Goal: Navigation & Orientation: Find specific page/section

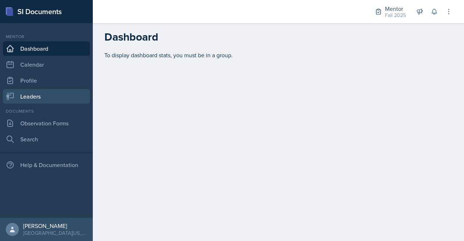
click at [21, 94] on link "Leaders" at bounding box center [46, 96] width 87 height 14
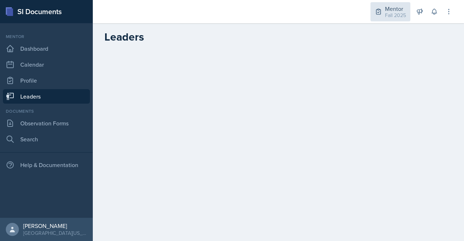
click at [399, 12] on div "Fall 2025" at bounding box center [395, 16] width 21 height 8
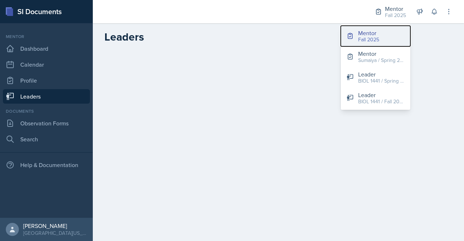
click at [369, 41] on div "Fall 2025" at bounding box center [368, 40] width 21 height 8
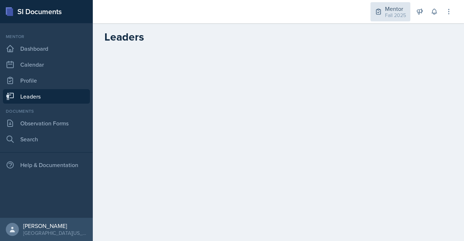
click at [388, 18] on div "Fall 2025" at bounding box center [395, 16] width 21 height 8
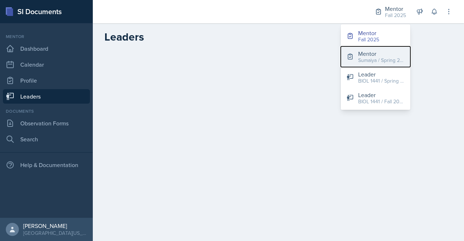
click at [369, 64] on div "Sumaiya / Spring 2025" at bounding box center [381, 61] width 46 height 8
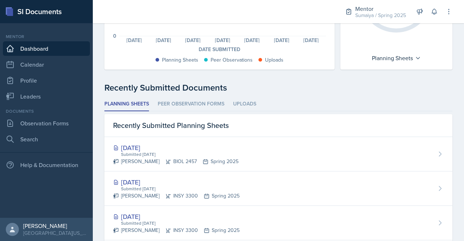
scroll to position [132, 0]
click at [35, 45] on link "Dashboard" at bounding box center [46, 48] width 87 height 14
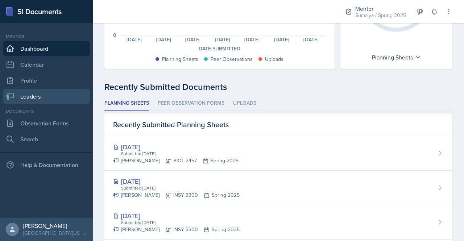
click at [40, 103] on link "Leaders" at bounding box center [46, 96] width 87 height 14
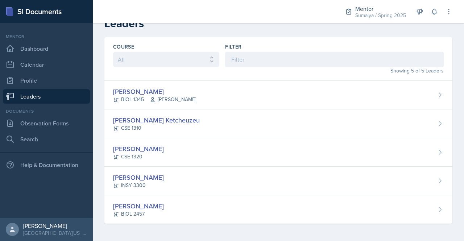
scroll to position [12, 0]
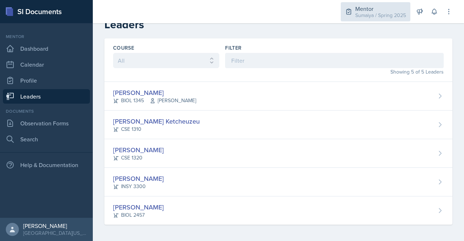
click at [366, 5] on div "Mentor" at bounding box center [380, 8] width 51 height 9
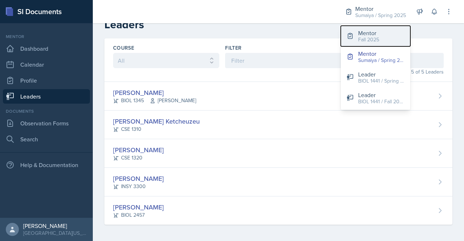
click at [362, 38] on div "Fall 2025" at bounding box center [368, 40] width 21 height 8
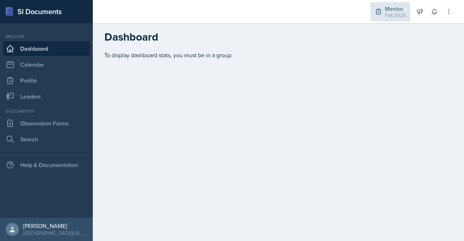
click at [392, 16] on div "Fall 2025" at bounding box center [395, 16] width 21 height 8
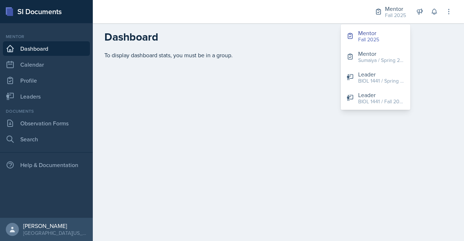
click at [285, 49] on header "Dashboard" at bounding box center [278, 37] width 371 height 28
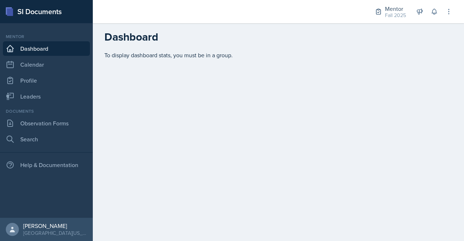
click at [442, 8] on div "Mentor Fall 2025 Mentor Fall 2025 Mentor Sumaiya / Spring 2025 Leader BIOL 1441…" at bounding box center [408, 11] width 88 height 23
click at [447, 13] on icon at bounding box center [448, 11] width 7 height 7
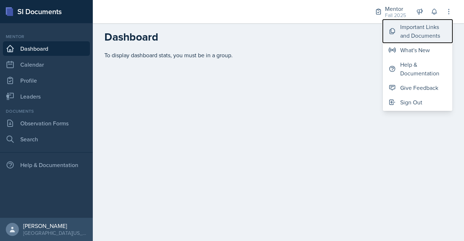
click at [432, 31] on div "Important Links and Documents" at bounding box center [423, 30] width 46 height 17
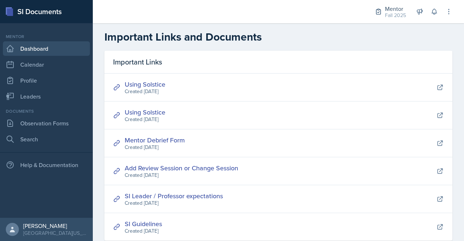
click at [35, 52] on link "Dashboard" at bounding box center [46, 48] width 87 height 14
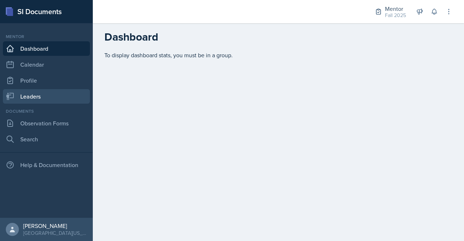
click at [29, 98] on link "Leaders" at bounding box center [46, 96] width 87 height 14
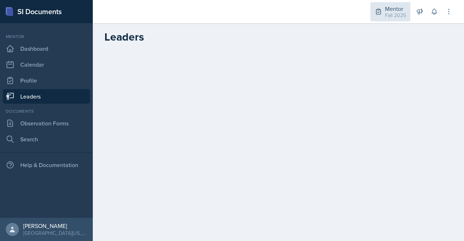
click at [390, 18] on div "Fall 2025" at bounding box center [395, 16] width 21 height 8
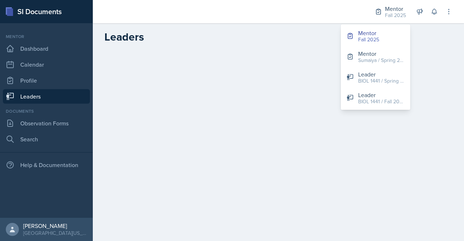
click at [323, 38] on h2 "Leaders" at bounding box center [278, 36] width 348 height 13
